Goal: Information Seeking & Learning: Learn about a topic

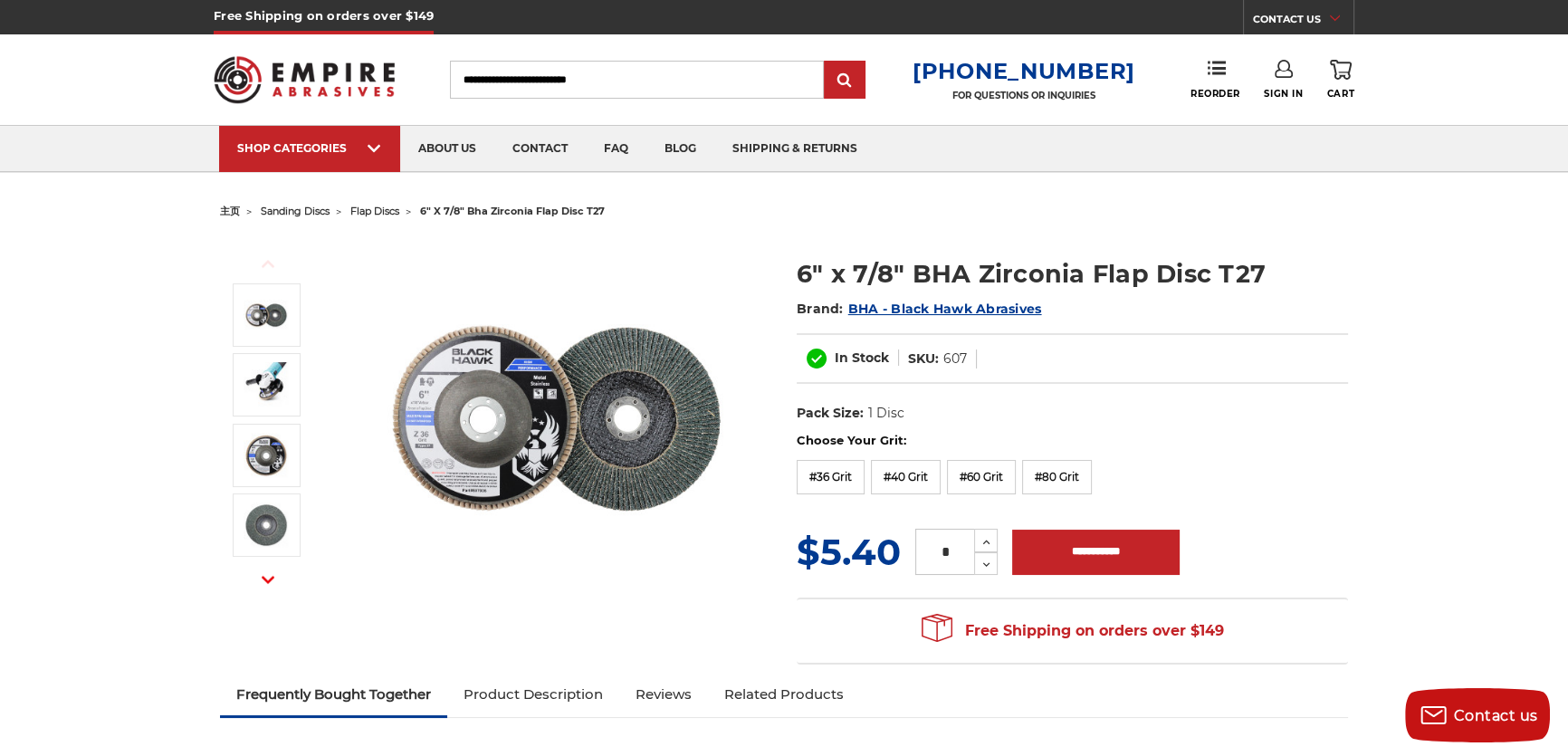
click at [467, 404] on img at bounding box center [556, 417] width 362 height 362
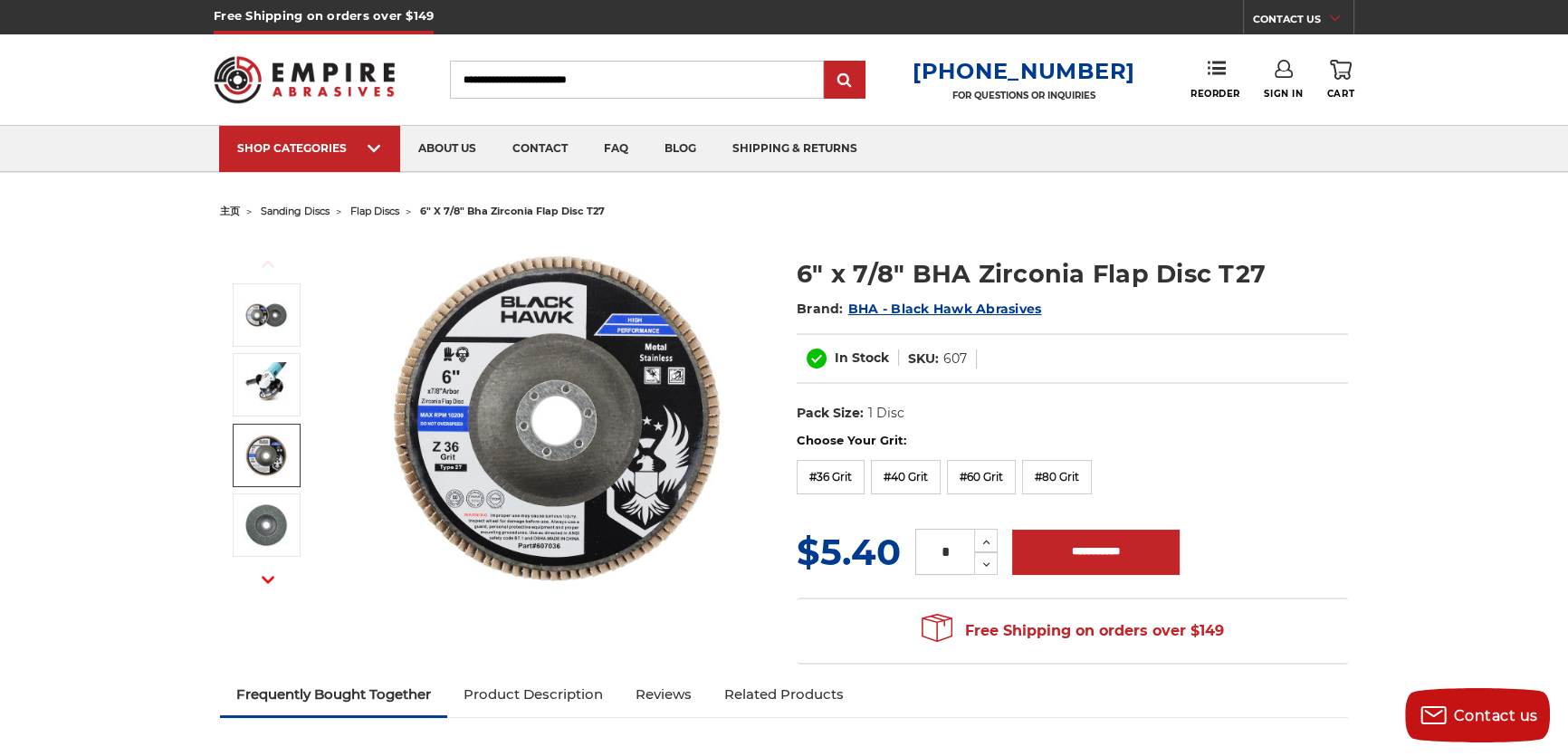
click at [250, 450] on img at bounding box center [266, 455] width 46 height 46
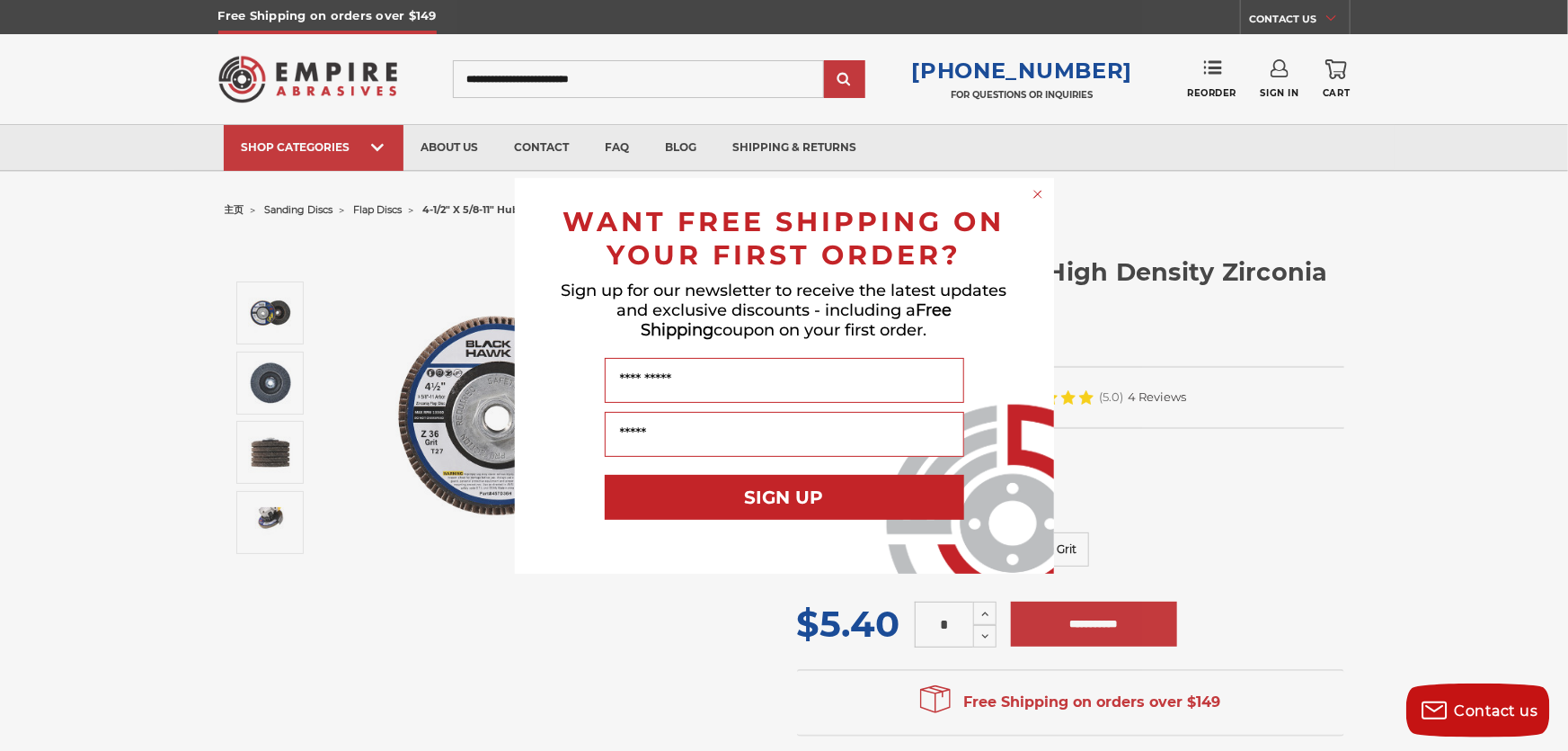
drag, startPoint x: 1040, startPoint y: 188, endPoint x: 1042, endPoint y: 205, distance: 17.1
click at [1040, 188] on circle "Close dialog" at bounding box center [1038, 194] width 17 height 17
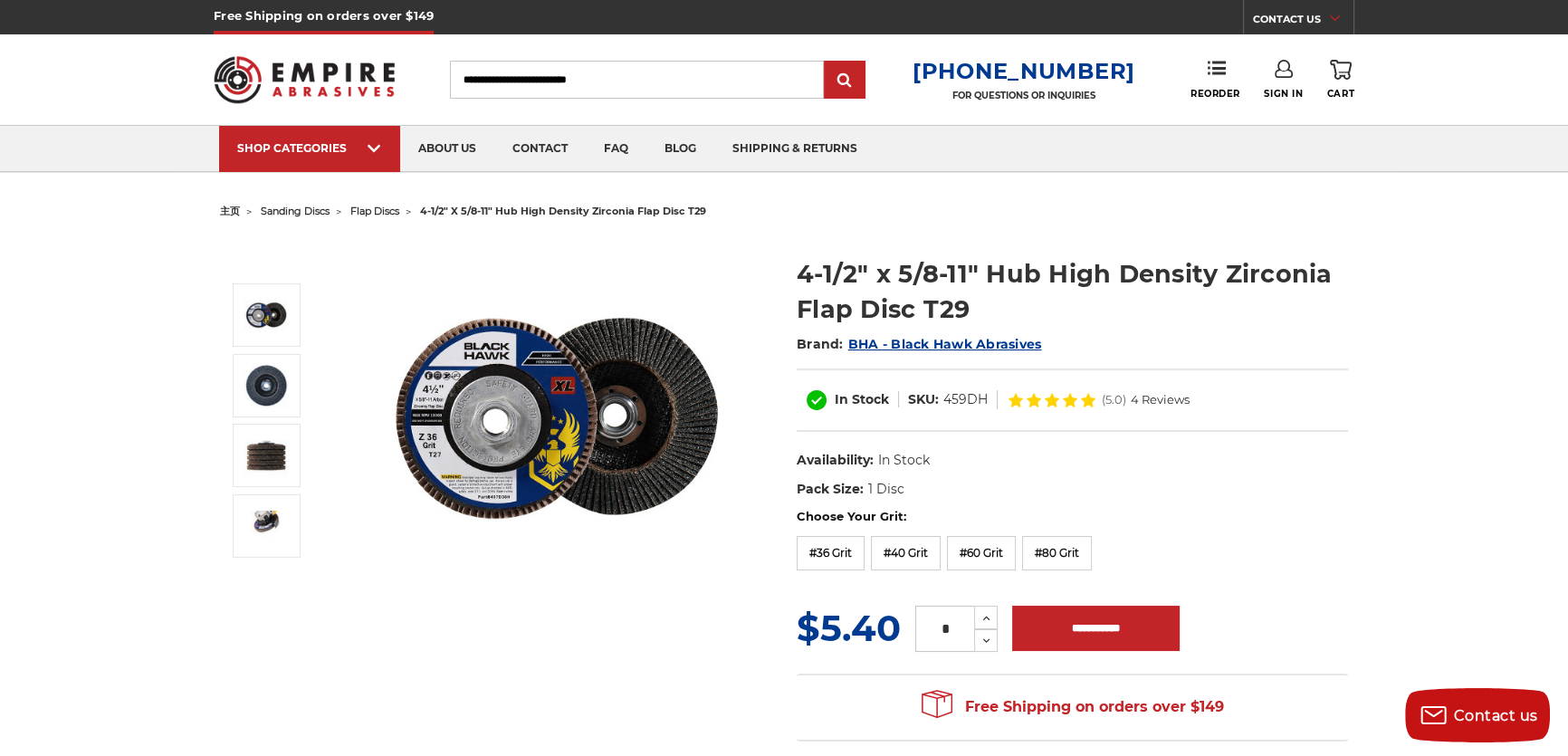
click at [392, 209] on span "flap discs" at bounding box center [375, 211] width 49 height 13
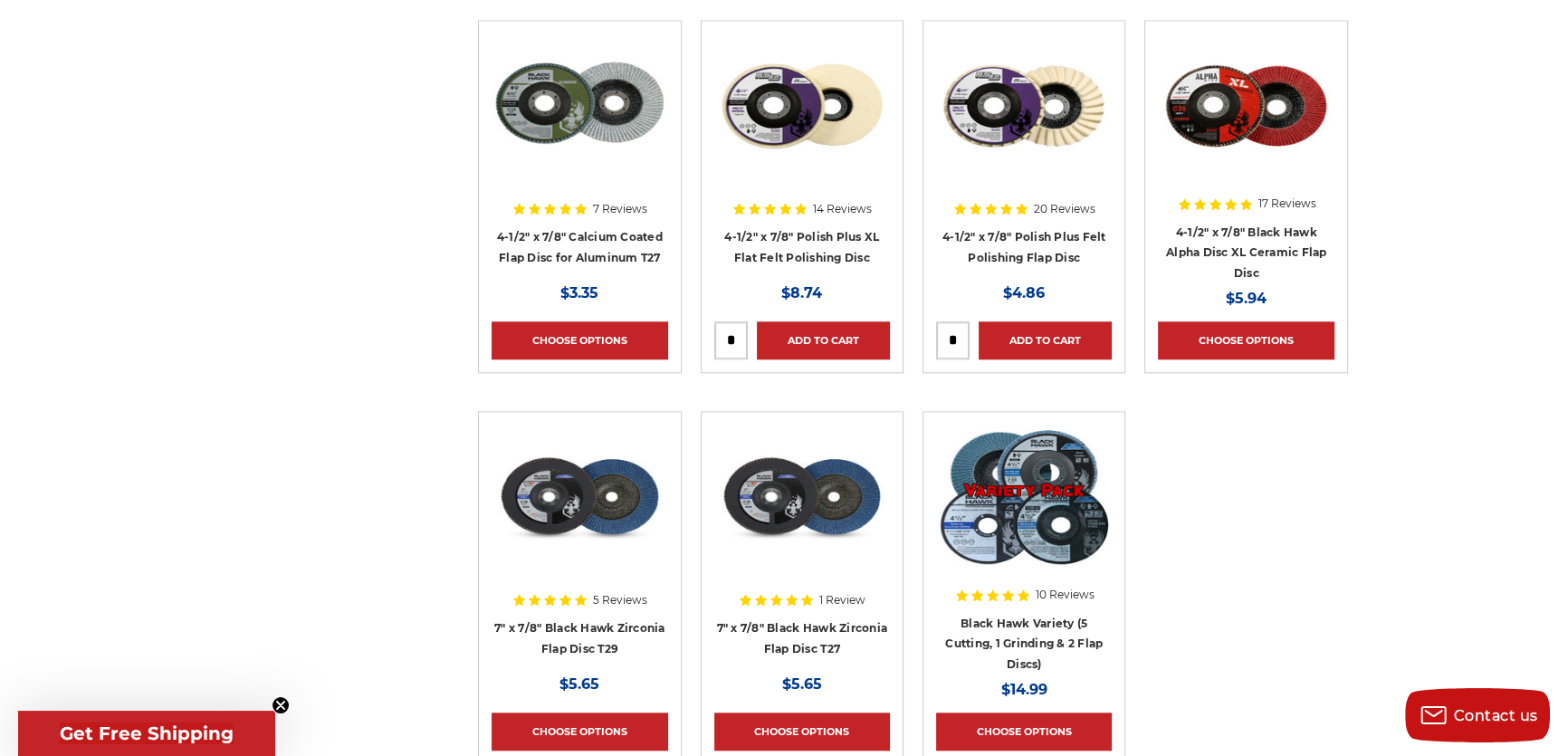
scroll to position [1974, 0]
